Goal: Transaction & Acquisition: Purchase product/service

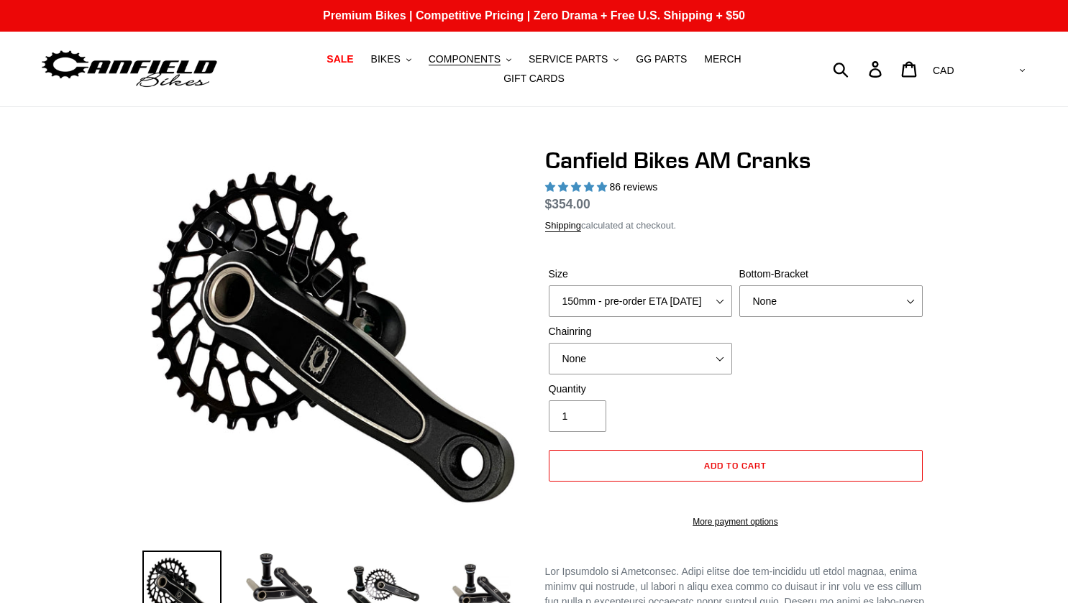
select select "highest-rating"
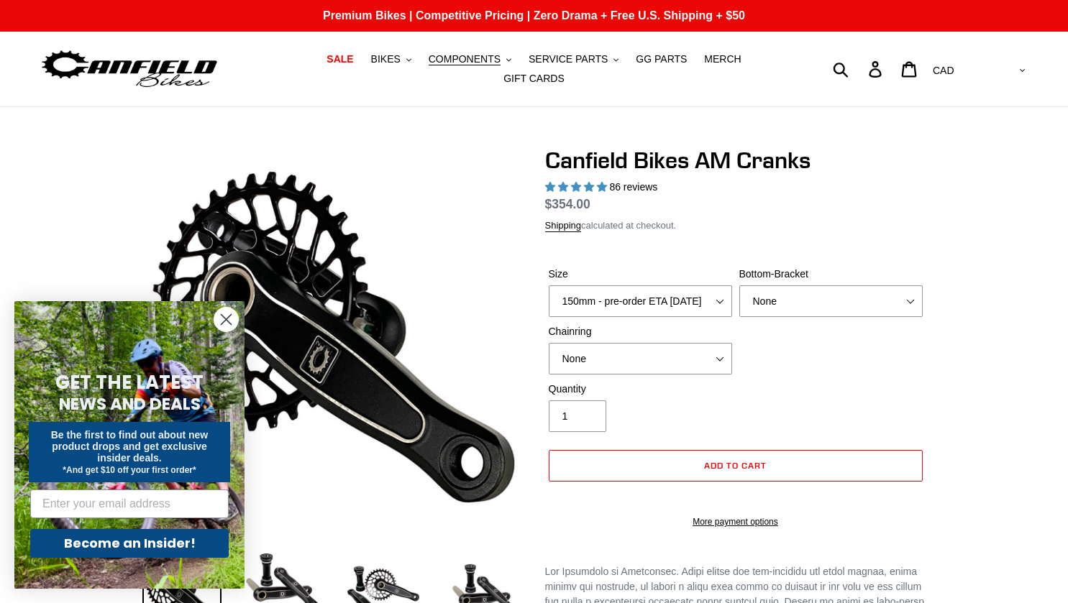
click at [231, 321] on circle "Close dialog" at bounding box center [226, 320] width 24 height 24
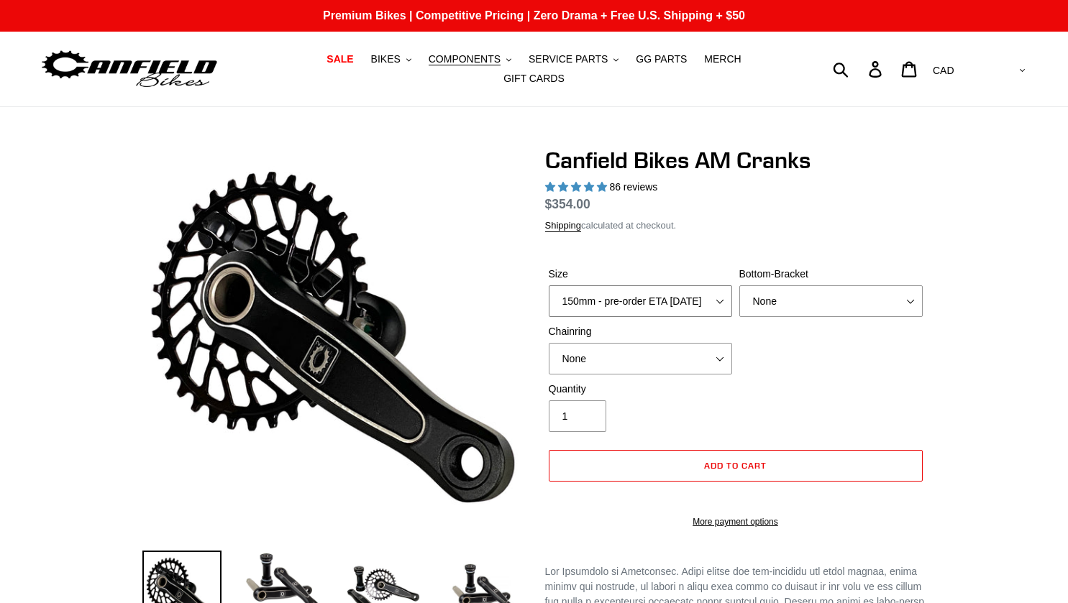
click at [650, 301] on select "150mm - pre-order ETA [DATE] 155mm - pre-order ETA [DATE] 160mm - pre-order ETA…" at bounding box center [640, 302] width 183 height 32
select select "160mm - pre-order ETA [DATE]"
click at [549, 286] on select "150mm - pre-order ETA [DATE] 155mm - pre-order ETA [DATE] 160mm - pre-order ETA…" at bounding box center [640, 302] width 183 height 32
click at [841, 286] on select "None BSA Threaded 68/73mm Press Fit PF92" at bounding box center [830, 302] width 183 height 32
select select "BSA Threaded 68/73mm"
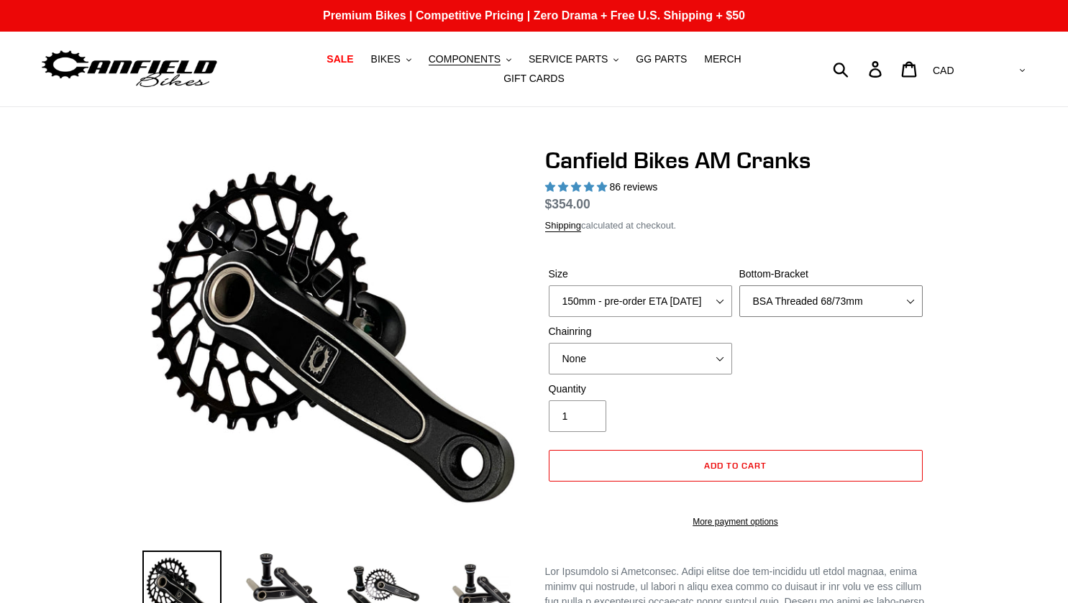
click at [739, 286] on select "None BSA Threaded 68/73mm Press Fit PF92" at bounding box center [830, 302] width 183 height 32
click at [828, 304] on select "None BSA Threaded 68/73mm Press Fit PF92" at bounding box center [830, 302] width 183 height 32
click at [739, 286] on select "None BSA Threaded 68/73mm Press Fit PF92" at bounding box center [830, 302] width 183 height 32
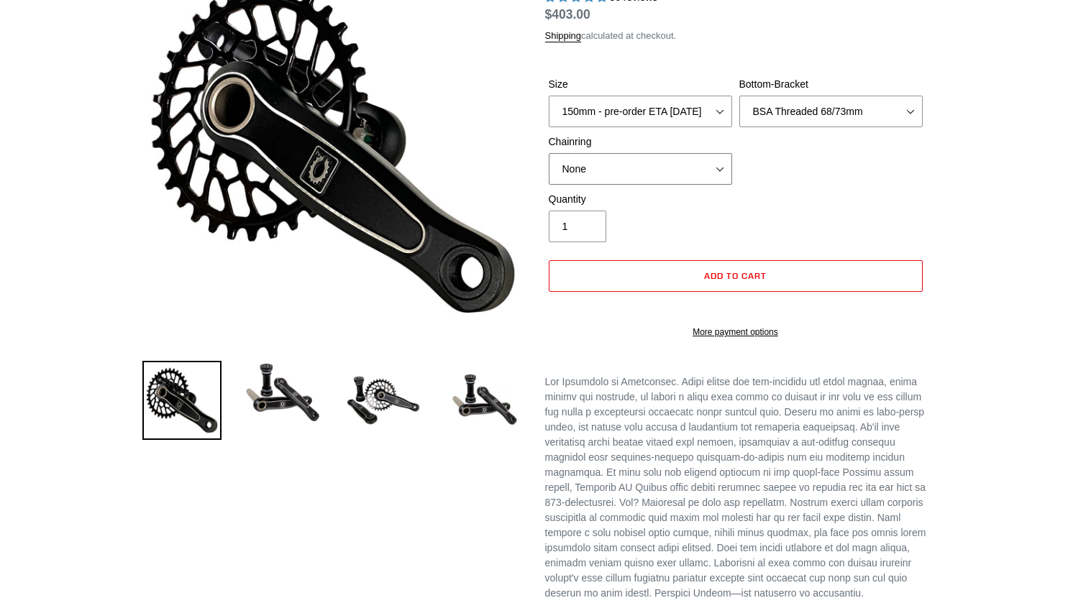
scroll to position [188, 0]
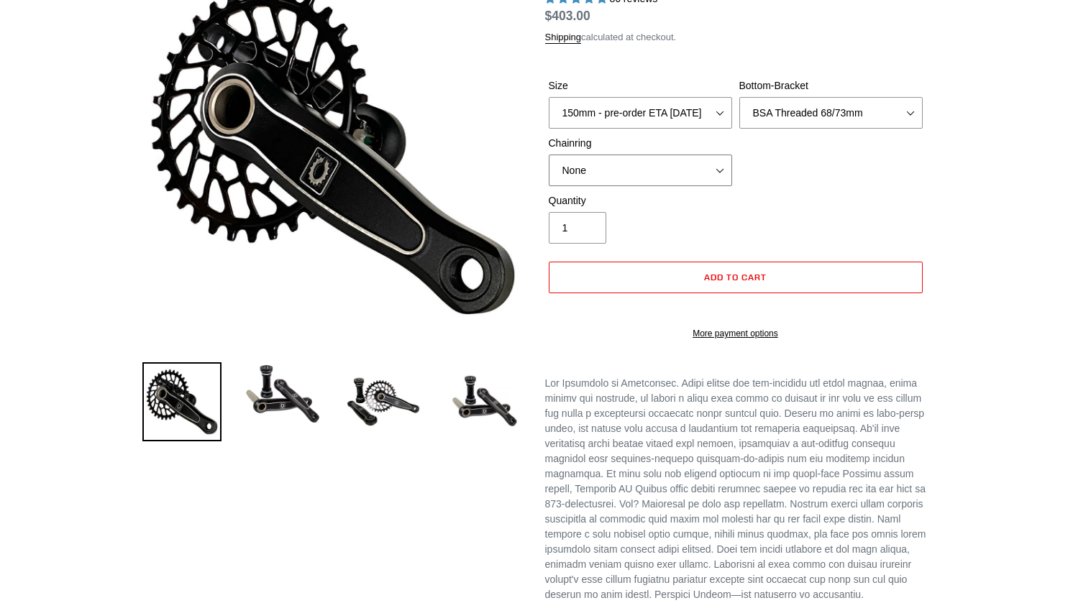
click at [649, 158] on select "None 30t Round (Boost 148) 30t Oval (Boost 148) 32t Round (Boost 148) 32t Oval …" at bounding box center [640, 171] width 183 height 32
select select "32t Round (Boost 148)"
click at [549, 155] on select "None 30t Round (Boost 148) 30t Oval (Boost 148) 32t Round (Boost 148) 32t Oval …" at bounding box center [640, 171] width 183 height 32
click at [655, 464] on p at bounding box center [735, 489] width 381 height 227
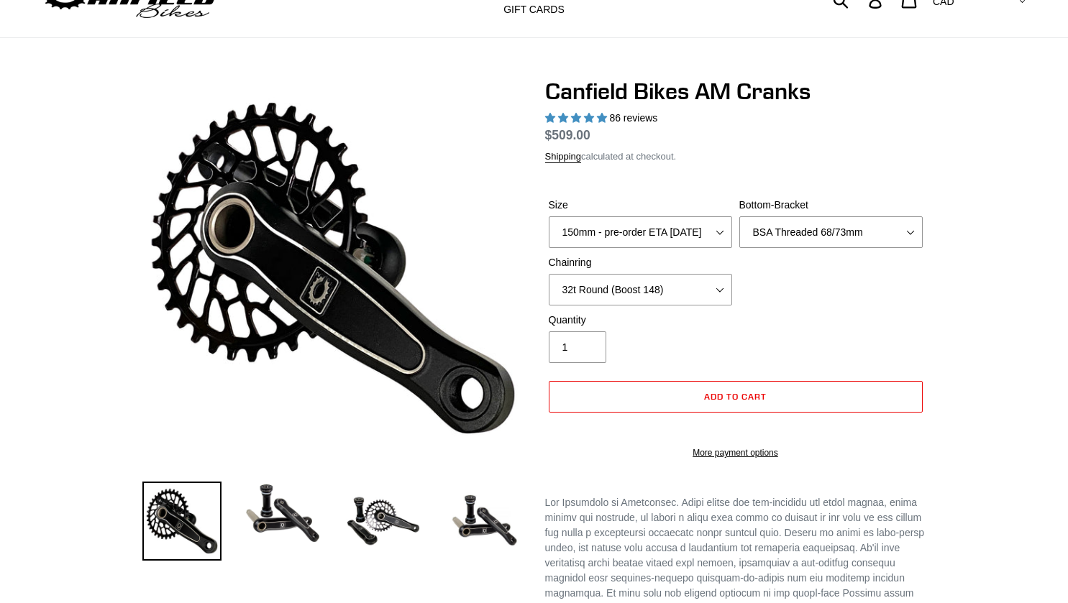
scroll to position [72, 0]
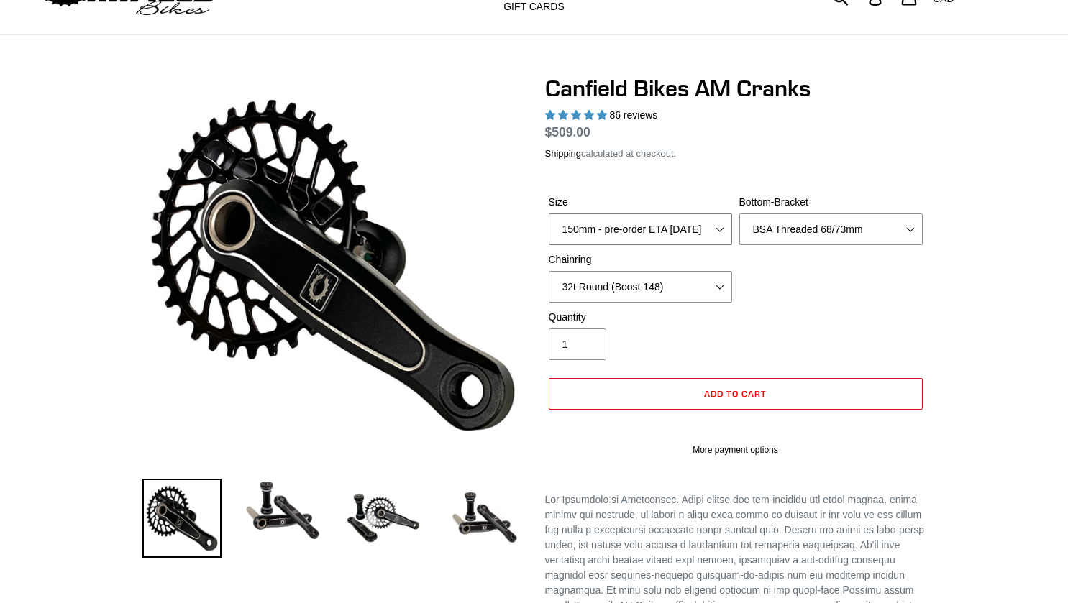
click at [704, 220] on select "150mm - pre-order ETA [DATE] 155mm - pre-order ETA [DATE] 160mm - pre-order ETA…" at bounding box center [640, 230] width 183 height 32
click at [815, 295] on div "Size 150mm - pre-order ETA [DATE] 155mm - pre-order ETA [DATE] 160mm - pre-orde…" at bounding box center [735, 252] width 381 height 115
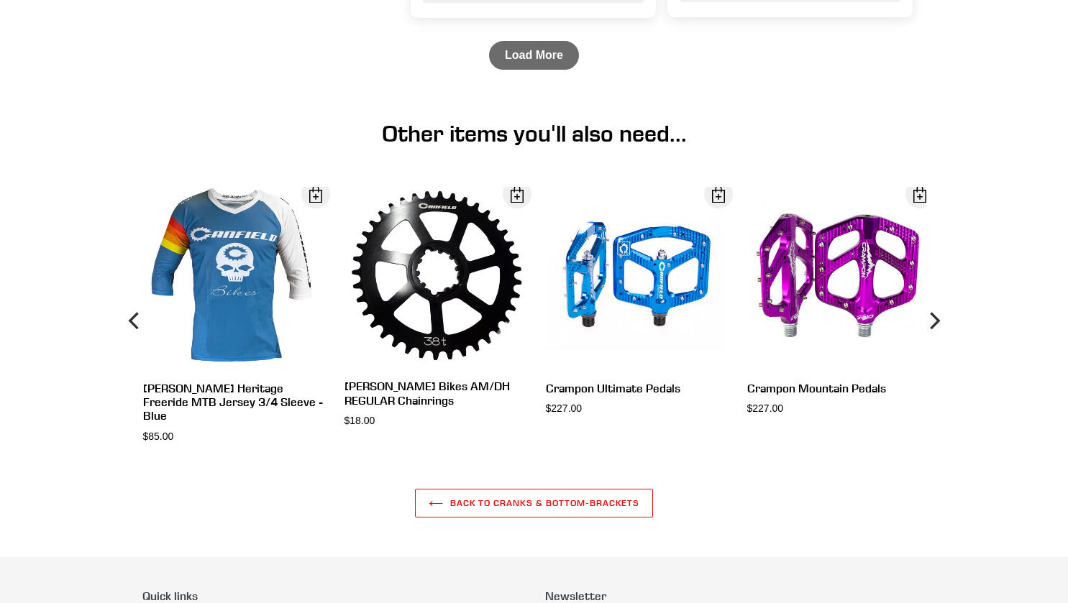
scroll to position [2547, 0]
